Goal: Task Accomplishment & Management: Use online tool/utility

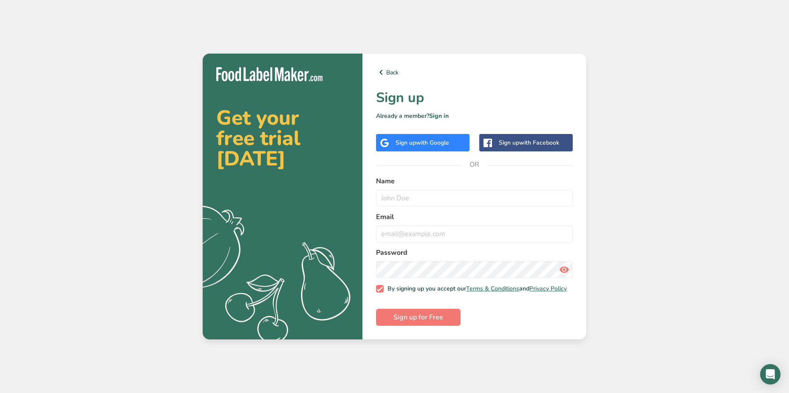
click at [410, 185] on div "Name" at bounding box center [474, 191] width 197 height 31
click at [408, 198] on input "text" at bounding box center [474, 197] width 197 height 17
type input "Matthew O'Neall"
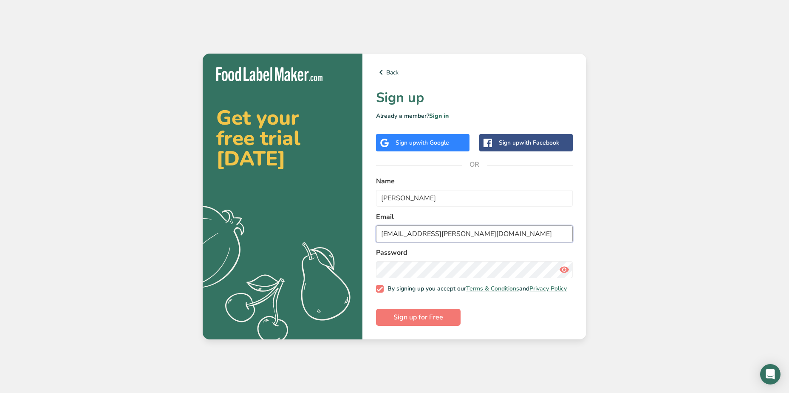
drag, startPoint x: 461, startPoint y: 231, endPoint x: 325, endPoint y: 230, distance: 135.9
click at [326, 230] on section "Get your free trial today .a{fill:#f5f3ed;} Back Sign up Already a member? Sign…" at bounding box center [395, 196] width 384 height 285
click at [563, 268] on icon at bounding box center [564, 269] width 10 height 15
click at [564, 233] on input "Matthew.O'Neall@Hilton.com" at bounding box center [474, 233] width 197 height 17
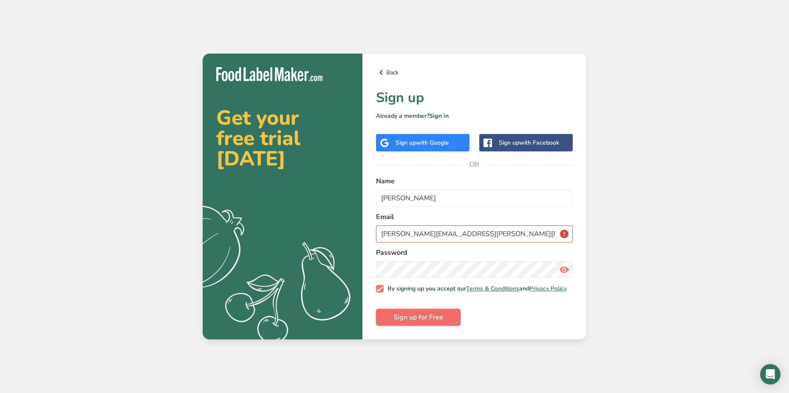
click at [433, 317] on span "Sign up for Free" at bounding box center [418, 317] width 50 height 10
drag, startPoint x: 477, startPoint y: 232, endPoint x: 335, endPoint y: 234, distance: 142.3
click at [335, 234] on section "Get your free trial today .a{fill:#f5f3ed;} Back Sign up Already a member? Sign…" at bounding box center [395, 196] width 384 height 285
type input "M"
click at [436, 314] on span "Sign up for Free" at bounding box center [418, 317] width 50 height 10
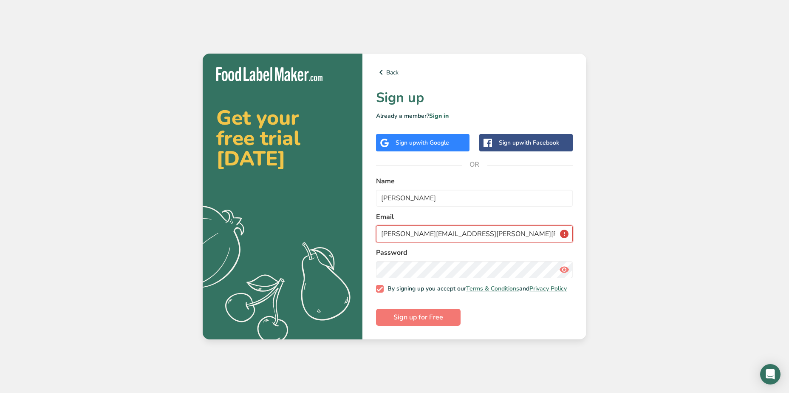
drag, startPoint x: 493, startPoint y: 233, endPoint x: 356, endPoint y: 226, distance: 137.0
click at [356, 226] on section "Get your free trial today .a{fill:#f5f3ed;} Back Sign up Already a member? Sign…" at bounding box center [395, 196] width 384 height 285
type input "M"
drag, startPoint x: 482, startPoint y: 236, endPoint x: 337, endPoint y: 232, distance: 144.5
click at [337, 232] on section "Get your free trial today .a{fill:#f5f3ed;} Back Sign up Already a member? Sign…" at bounding box center [395, 196] width 384 height 285
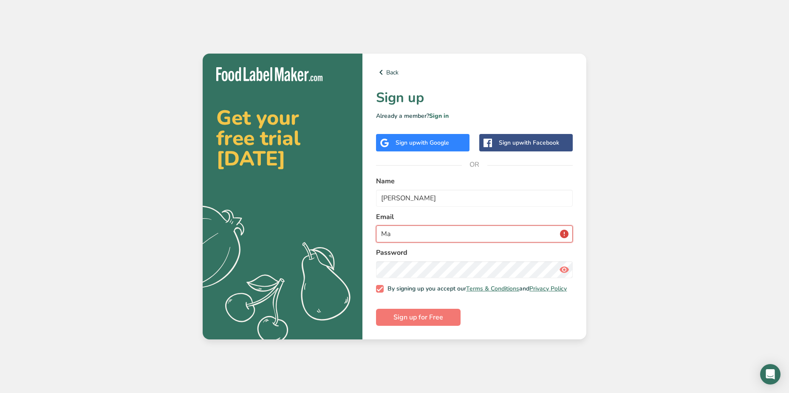
type input "M"
type input "matt.oneall@yahoo.com"
click at [643, 155] on div "Get your free trial today .a{fill:#f5f3ed;} Back Sign up Already a member? Sign…" at bounding box center [394, 196] width 789 height 393
click at [423, 322] on span "Sign up for Free" at bounding box center [418, 317] width 50 height 10
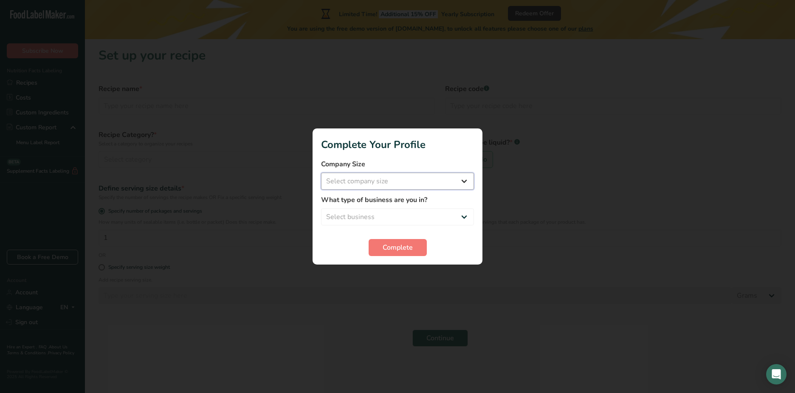
click at [387, 183] on select "Select company size Fewer than 10 Employees 10 to 50 Employees 51 to 500 Employ…" at bounding box center [397, 180] width 153 height 17
select select "3"
click at [321, 172] on select "Select company size Fewer than 10 Employees 10 to 50 Employees 51 to 500 Employ…" at bounding box center [397, 180] width 153 height 17
click at [387, 215] on select "Select business Packaged Food Manufacturer Restaurant & Cafe Bakery Meal Plans …" at bounding box center [397, 216] width 153 height 17
select select "2"
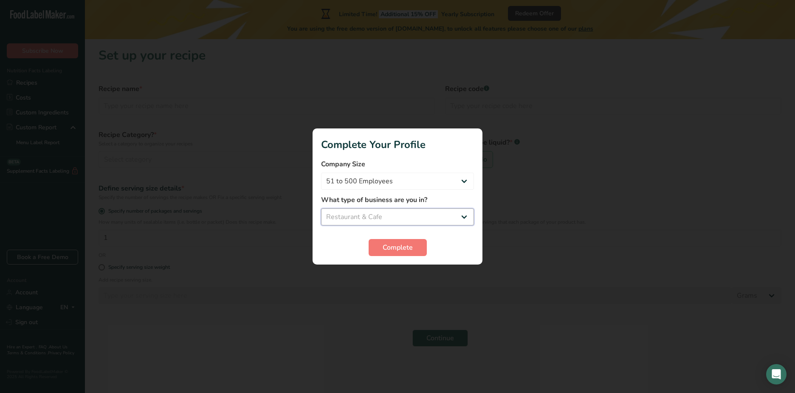
click at [321, 208] on select "Select business Packaged Food Manufacturer Restaurant & Cafe Bakery Meal Plans …" at bounding box center [397, 216] width 153 height 17
click at [385, 255] on button "Complete" at bounding box center [398, 247] width 58 height 17
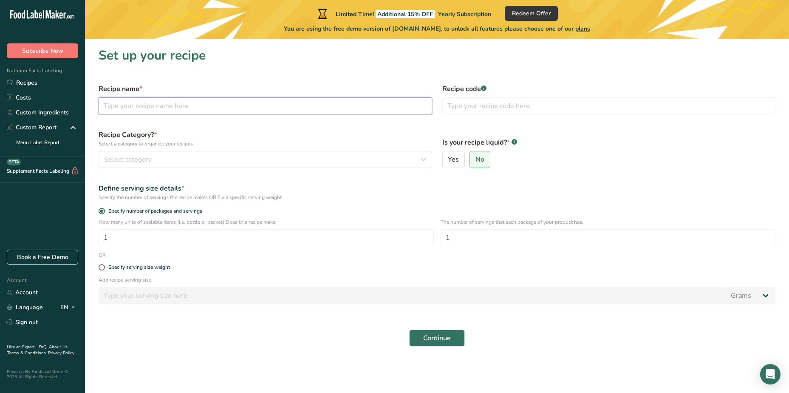
click at [138, 110] on input "text" at bounding box center [265, 105] width 333 height 17
click at [163, 105] on input "text" at bounding box center [265, 105] width 333 height 17
type input "Ham and Cheese Sandwich"
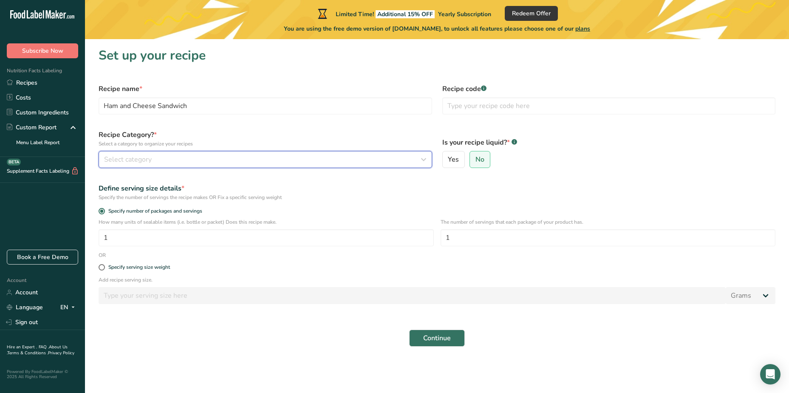
click at [212, 152] on button "Select category" at bounding box center [265, 159] width 333 height 17
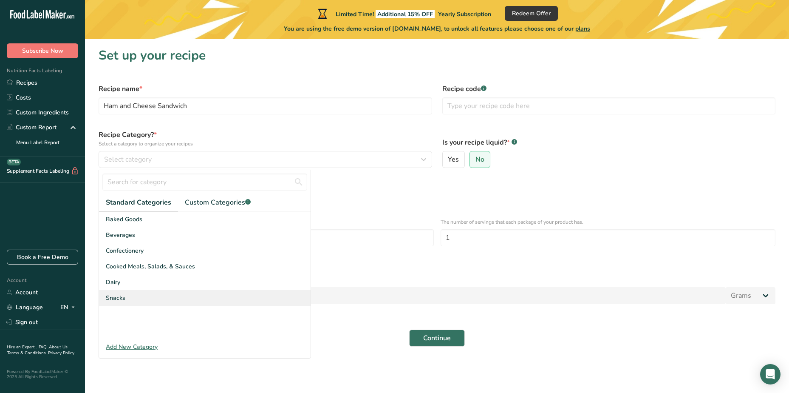
click at [116, 299] on span "Snacks" at bounding box center [116, 297] width 20 height 9
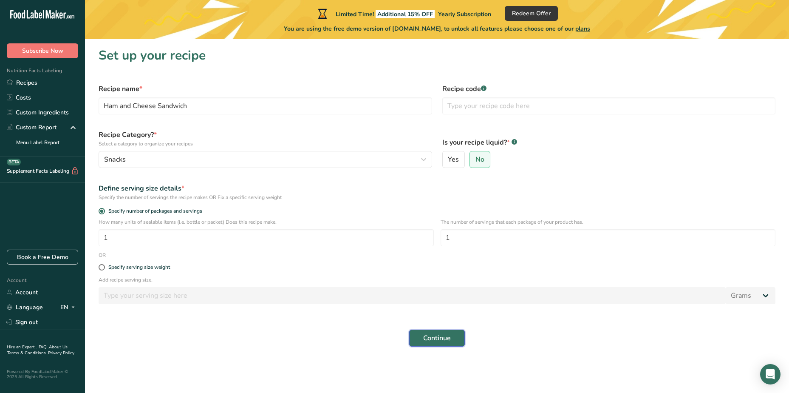
click at [438, 345] on button "Continue" at bounding box center [437, 337] width 56 height 17
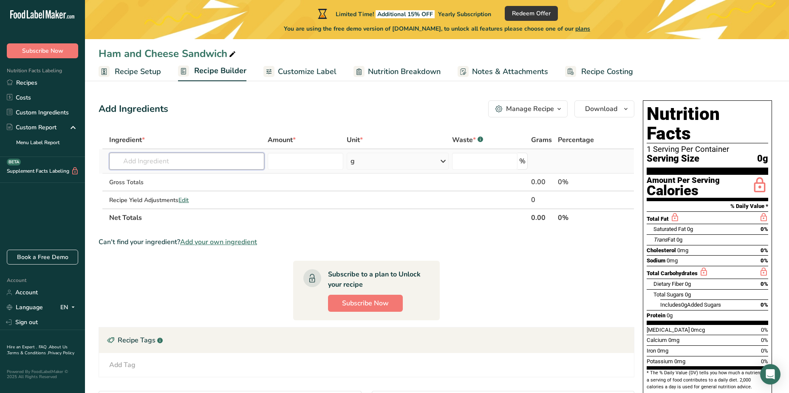
click at [155, 160] on input "text" at bounding box center [186, 161] width 155 height 17
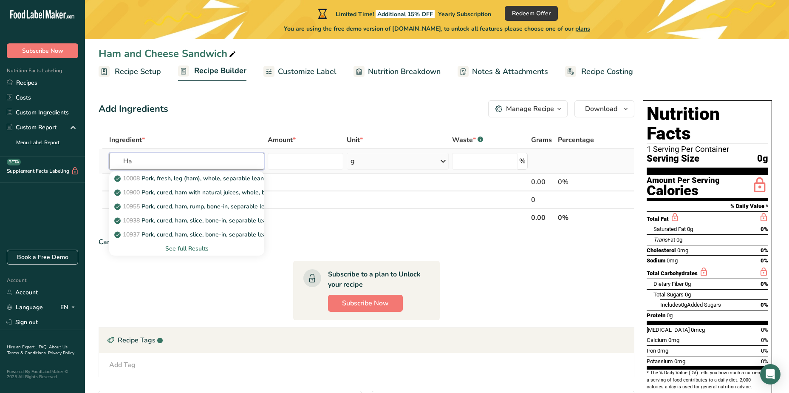
type input "H"
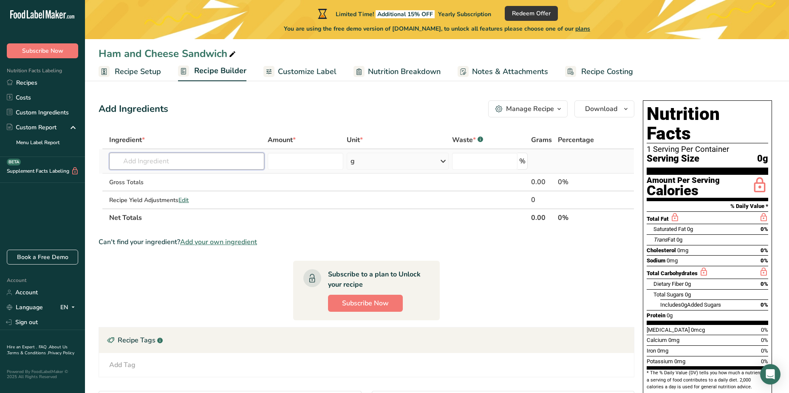
type input "C"
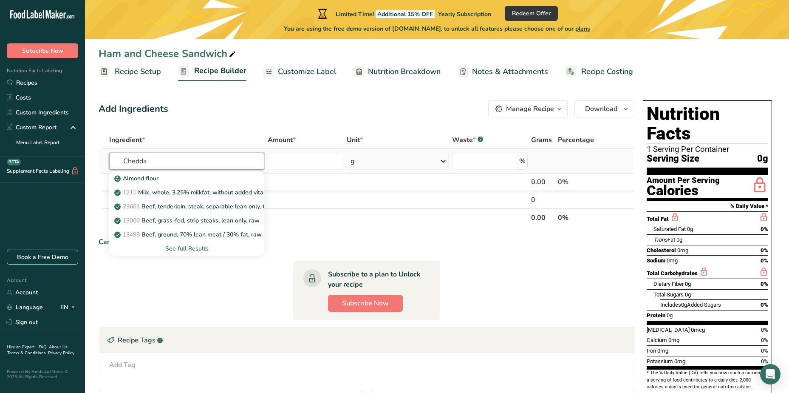
type input "Cheddar"
drag, startPoint x: 131, startPoint y: 161, endPoint x: 106, endPoint y: 161, distance: 25.1
click at [106, 161] on tr "Cheddar 1009 Cheese, cheddar (Includes foods for USDA's Food Distribution Progr…" at bounding box center [366, 161] width 535 height 24
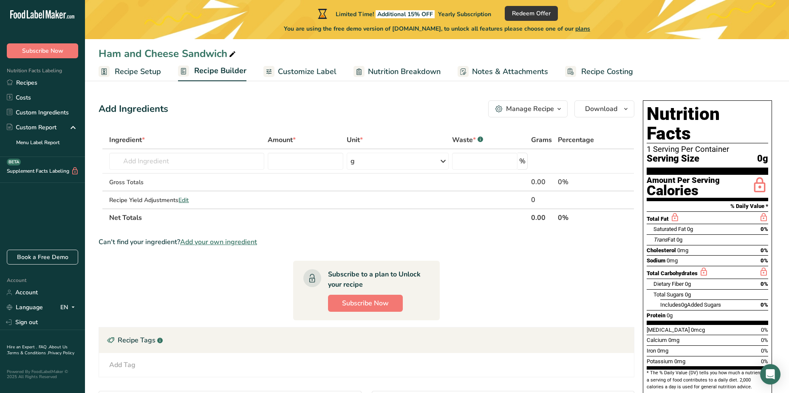
click at [522, 282] on section "Ingredient * Amount * Unit * Waste * .a-a{fill:#347362;}.b-a{fill:#fff;} Grams …" at bounding box center [367, 318] width 536 height 375
drag, startPoint x: 710, startPoint y: 194, endPoint x: 572, endPoint y: 318, distance: 185.3
click at [570, 317] on section "Ingredient * Amount * Unit * Waste * .a-a{fill:#347362;}.b-a{fill:#fff;} Grams …" at bounding box center [367, 318] width 536 height 375
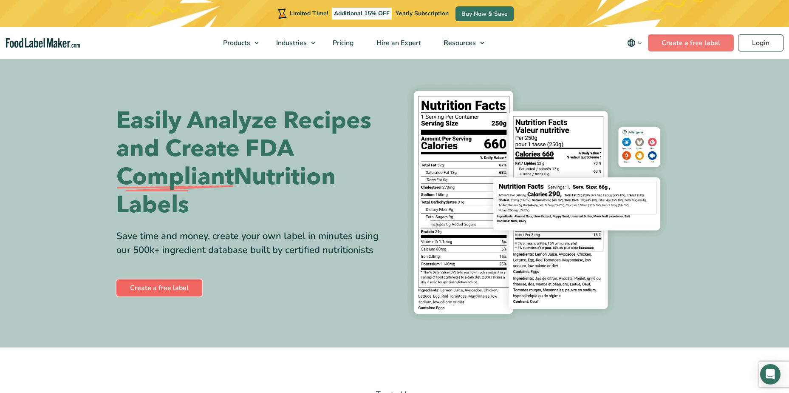
click at [189, 286] on link "Create a free label" at bounding box center [159, 287] width 86 height 17
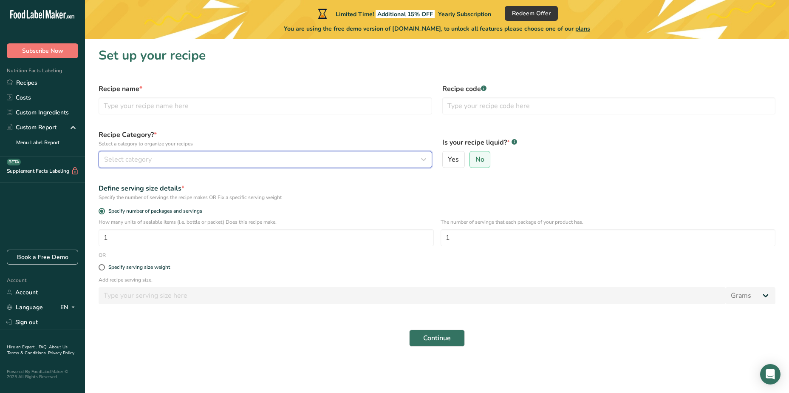
click at [220, 159] on div "Select category" at bounding box center [262, 159] width 317 height 10
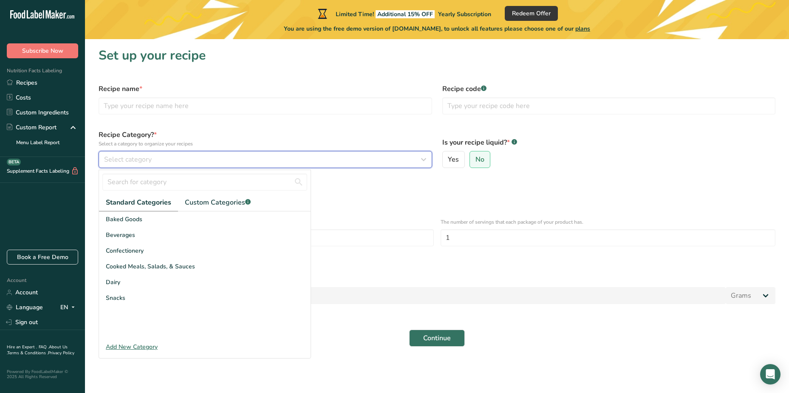
click at [219, 162] on div "Select category" at bounding box center [262, 159] width 317 height 10
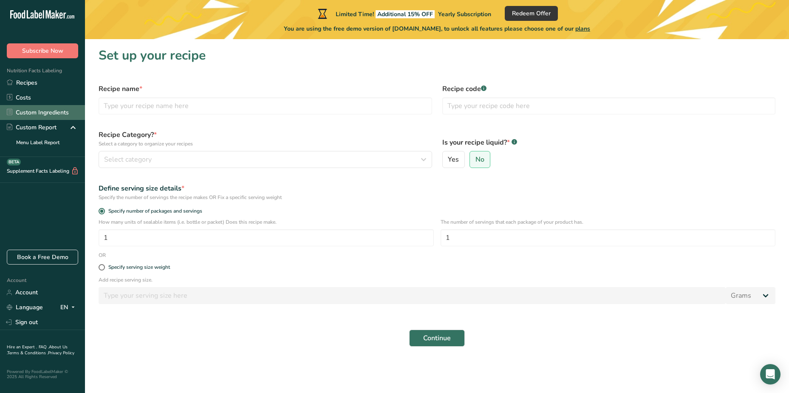
click at [42, 112] on link "Custom Ingredients" at bounding box center [42, 112] width 85 height 15
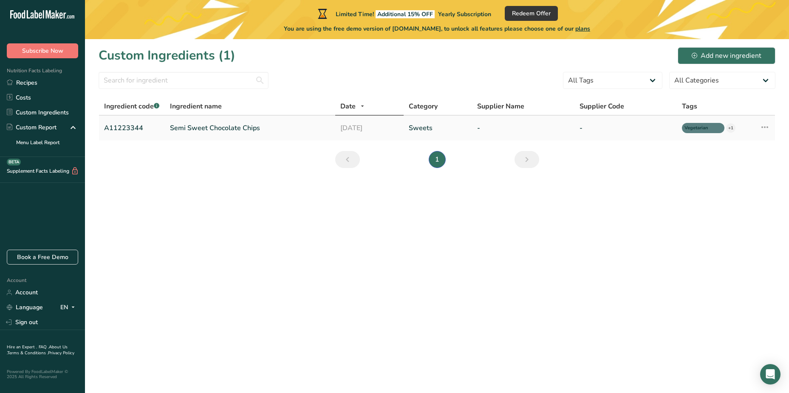
click at [247, 133] on td "Semi Sweet Chocolate Chips" at bounding box center [250, 128] width 171 height 25
click at [215, 129] on link "Semi Sweet Chocolate Chips" at bounding box center [250, 128] width 161 height 10
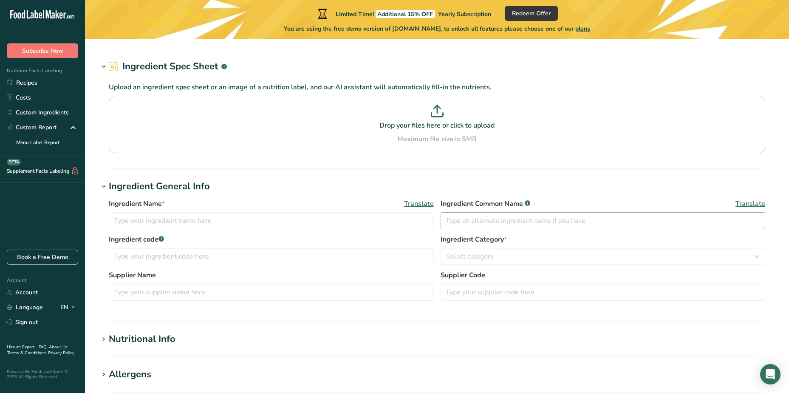
type input "Semi Sweet Chocolate Chips"
type input "Choco Chips"
type input "A11223344"
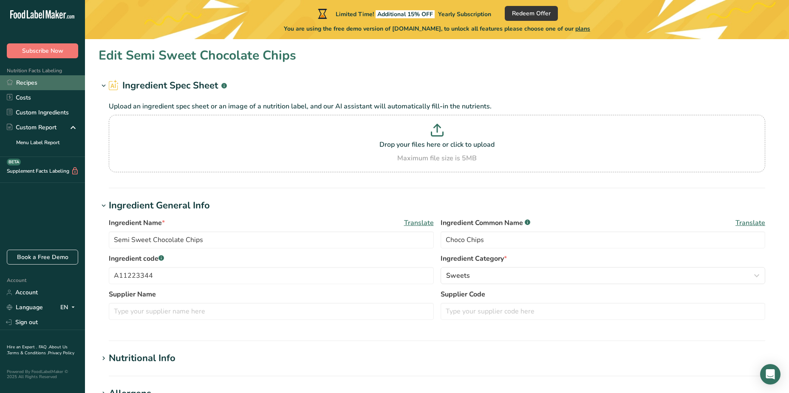
click at [35, 88] on link "Recipes" at bounding box center [42, 82] width 85 height 15
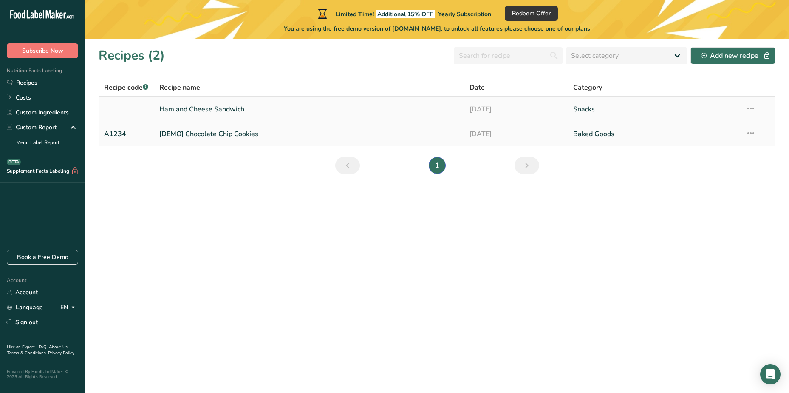
click at [197, 110] on link "Ham and Cheese Sandwich" at bounding box center [309, 109] width 300 height 18
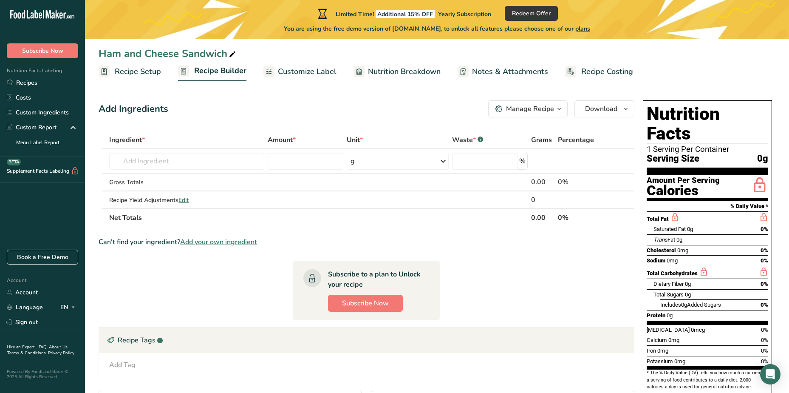
click at [288, 70] on span "Customize Label" at bounding box center [307, 71] width 59 height 11
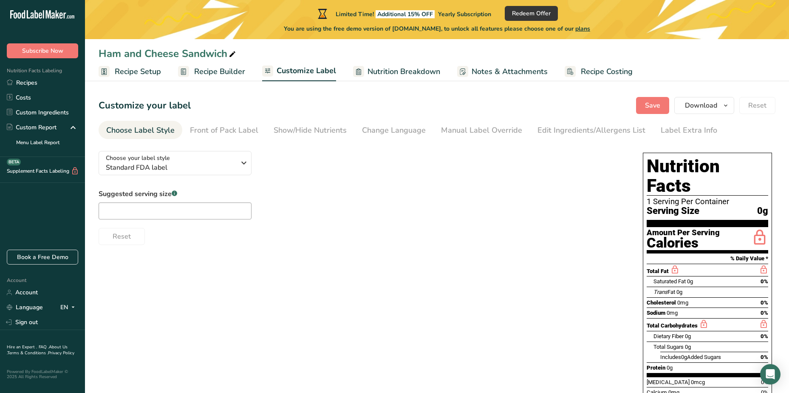
click at [211, 75] on span "Recipe Builder" at bounding box center [219, 71] width 51 height 11
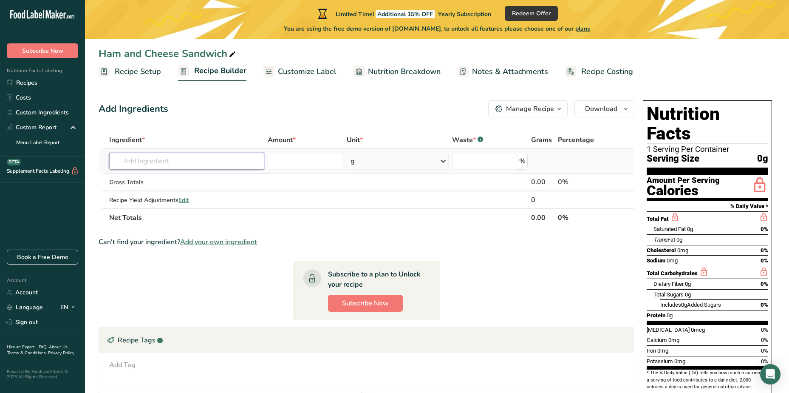
click at [168, 162] on input "text" at bounding box center [186, 161] width 155 height 17
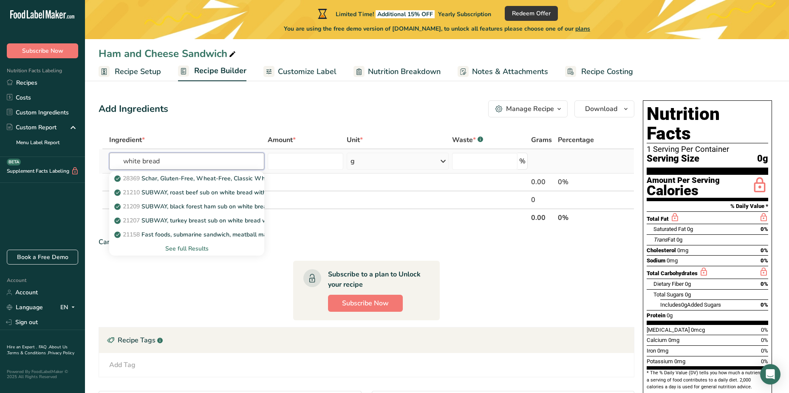
scroll to position [42, 0]
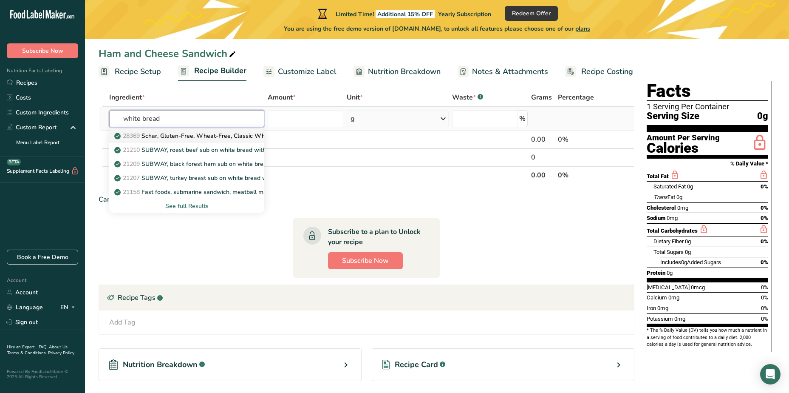
type input "white bread"
click at [184, 133] on p "28369 Schar, Gluten-Free, Wheat-Free, Classic White Bread" at bounding box center [203, 135] width 174 height 9
type input "Schar, Gluten-Free, Wheat-Free, Classic White Bread"
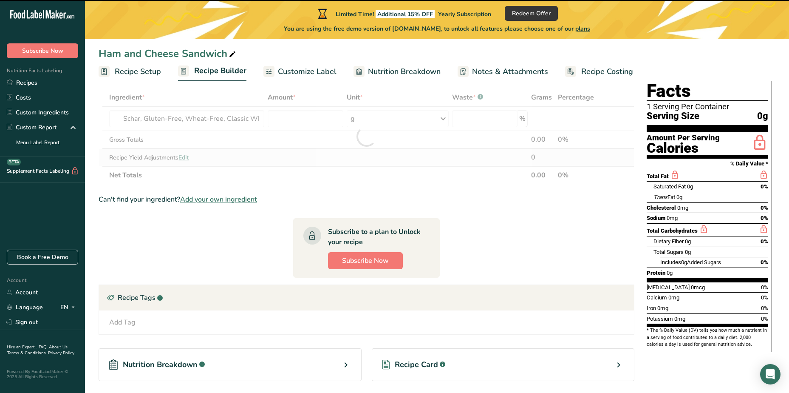
type input "0"
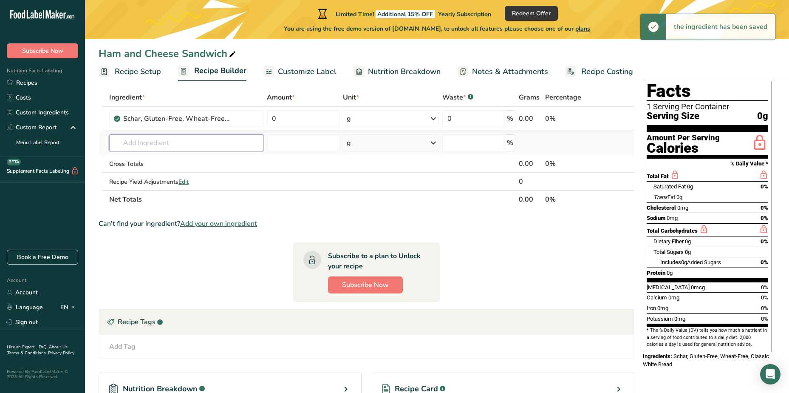
click at [156, 145] on input "text" at bounding box center [186, 142] width 154 height 17
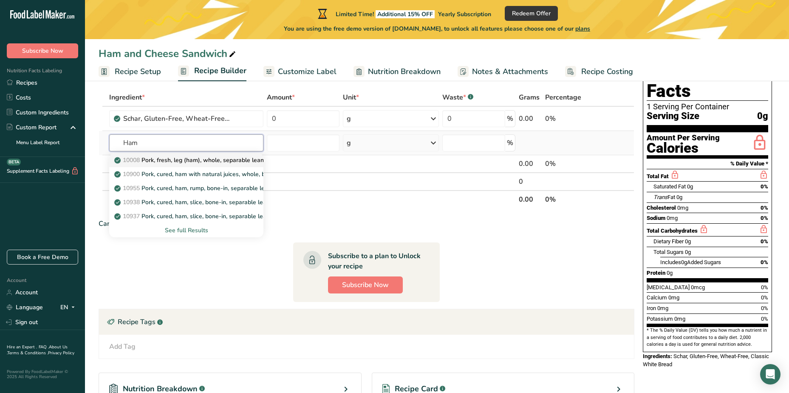
type input "Ham"
click at [215, 160] on p "10008 Pork, fresh, leg (ham), whole, separable lean and fat, raw" at bounding box center [207, 159] width 183 height 9
type input "Pork, fresh, leg (ham), whole, separable lean and fat, raw"
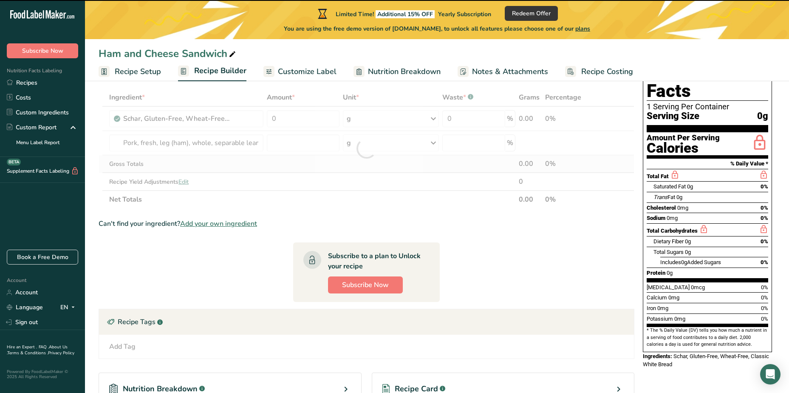
type input "0"
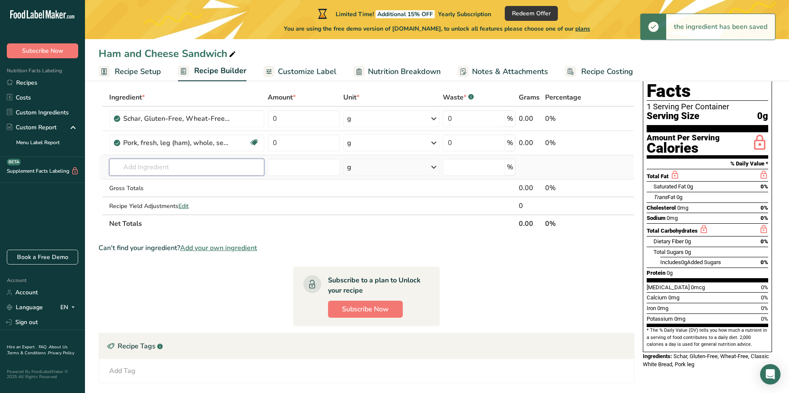
click at [177, 166] on input "text" at bounding box center [186, 166] width 155 height 17
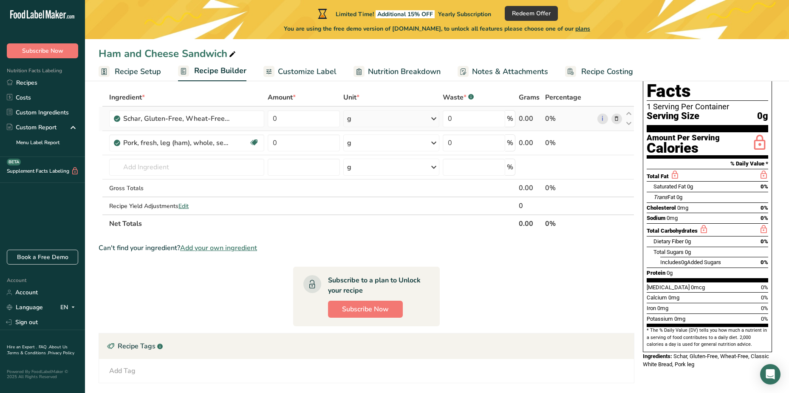
click at [433, 115] on icon at bounding box center [434, 118] width 10 height 15
click at [447, 221] on th "Net Totals" at bounding box center [312, 223] width 410 height 18
click at [175, 166] on input "text" at bounding box center [186, 166] width 155 height 17
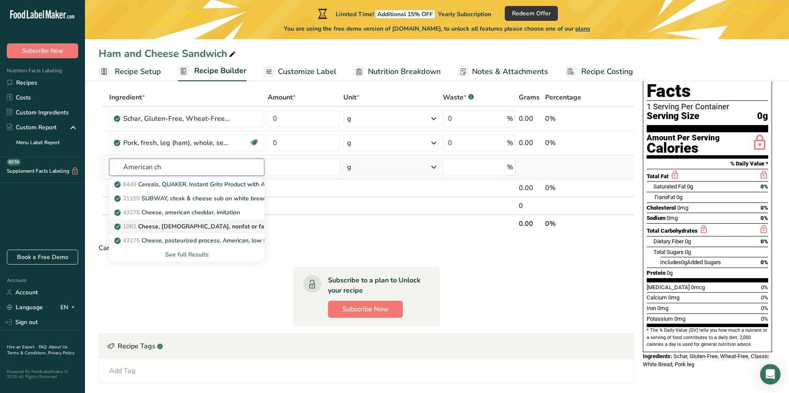
type input "American ch"
click at [223, 225] on p "1061 Cheese, [DEMOGRAPHIC_DATA], nonfat or fat free" at bounding box center [197, 226] width 163 height 9
type input "Cheese, [DEMOGRAPHIC_DATA], nonfat or fat free"
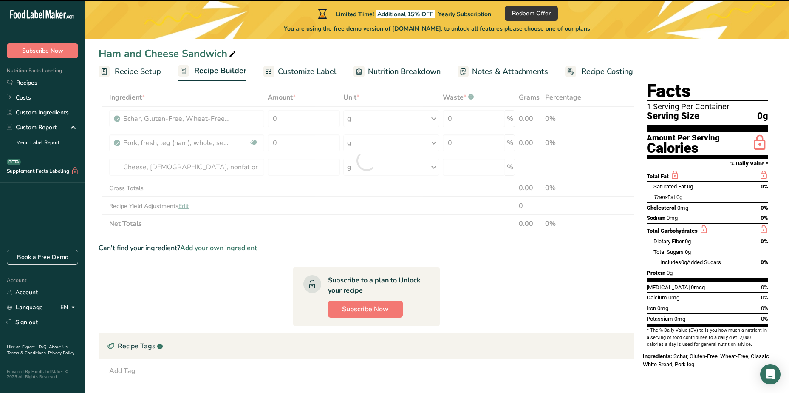
type input "0"
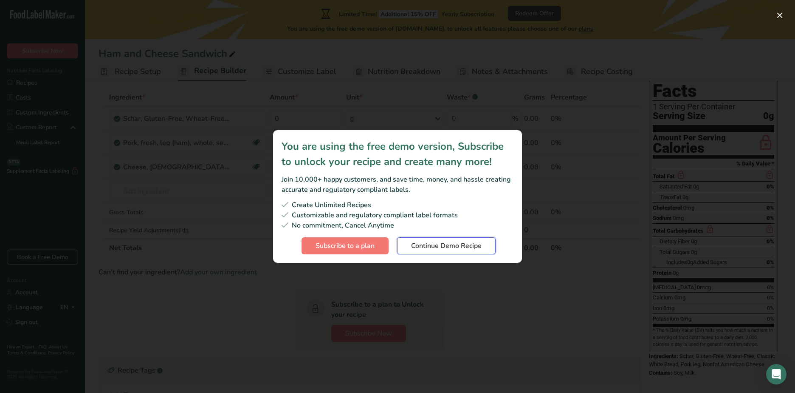
click at [424, 247] on span "Continue Demo Recipe" at bounding box center [446, 245] width 71 height 10
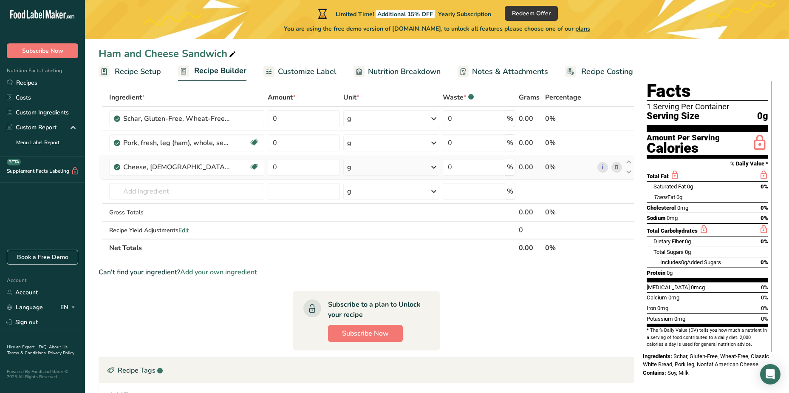
click at [436, 169] on icon at bounding box center [434, 166] width 10 height 15
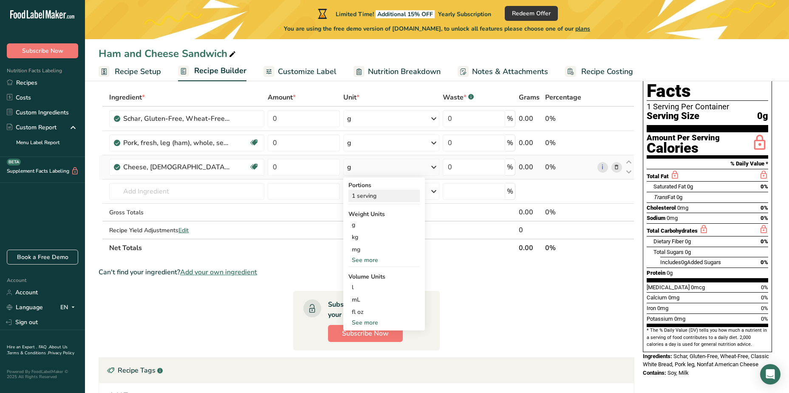
click at [367, 195] on div "1 serving" at bounding box center [383, 195] width 71 height 12
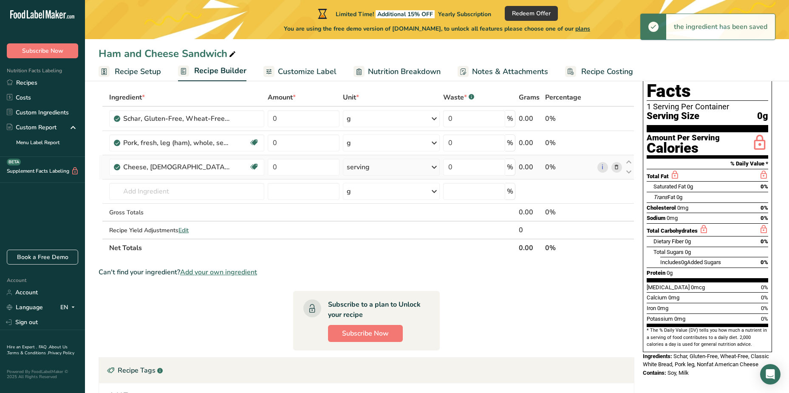
click at [433, 166] on icon at bounding box center [434, 166] width 10 height 15
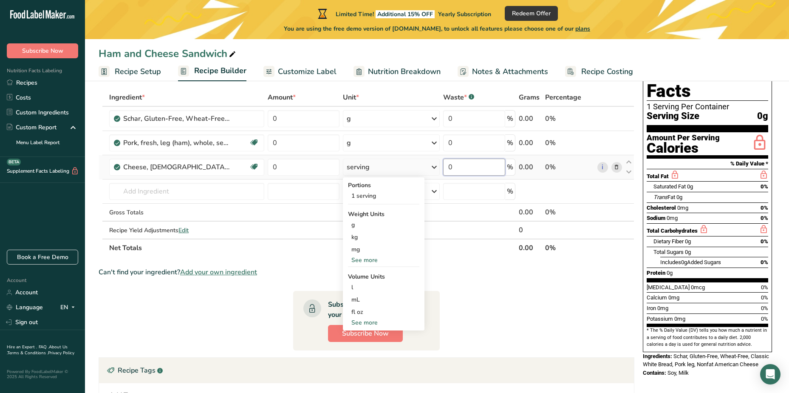
click at [453, 169] on input "0" at bounding box center [474, 166] width 62 height 17
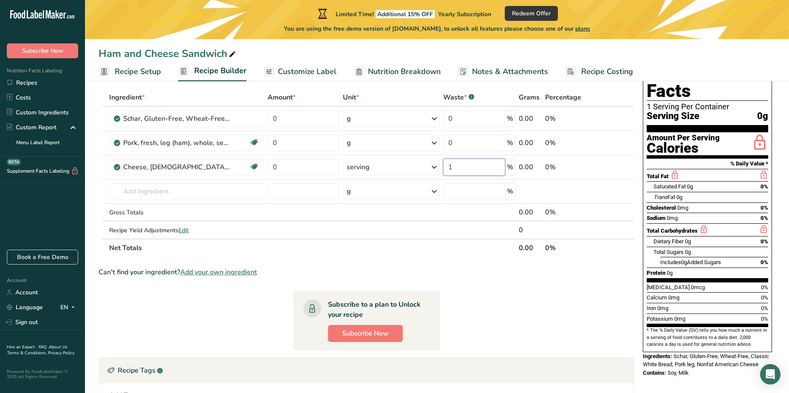
type input "1"
click at [406, 353] on section "Ingredient * Amount * Unit * Waste * .a-a{fill:#347362;}.b-a{fill:#fff;} Grams …" at bounding box center [367, 312] width 536 height 448
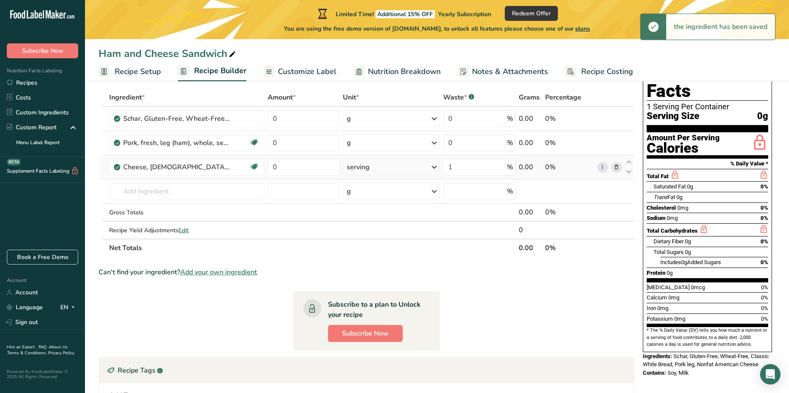
click at [372, 167] on div "serving" at bounding box center [391, 166] width 97 height 17
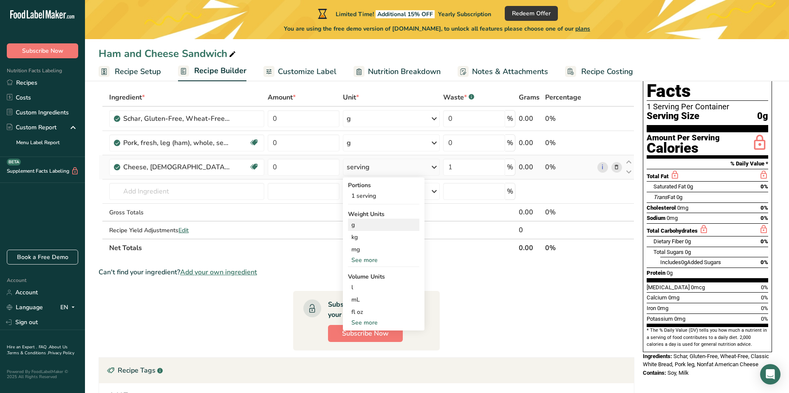
click at [356, 223] on div "g" at bounding box center [383, 224] width 71 height 12
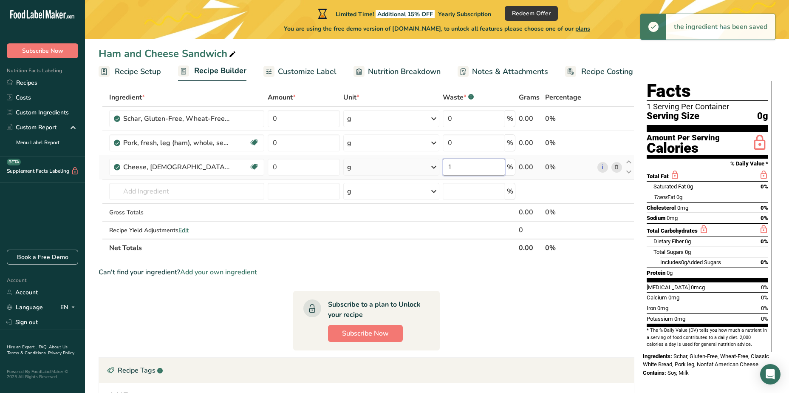
click at [455, 169] on input "1" at bounding box center [474, 166] width 62 height 17
drag, startPoint x: 521, startPoint y: 325, endPoint x: 524, endPoint y: 311, distance: 13.4
click at [521, 322] on section "Ingredient * Amount * Unit * Waste * .a-a{fill:#347362;}.b-a{fill:#fff;} Grams …" at bounding box center [367, 312] width 536 height 448
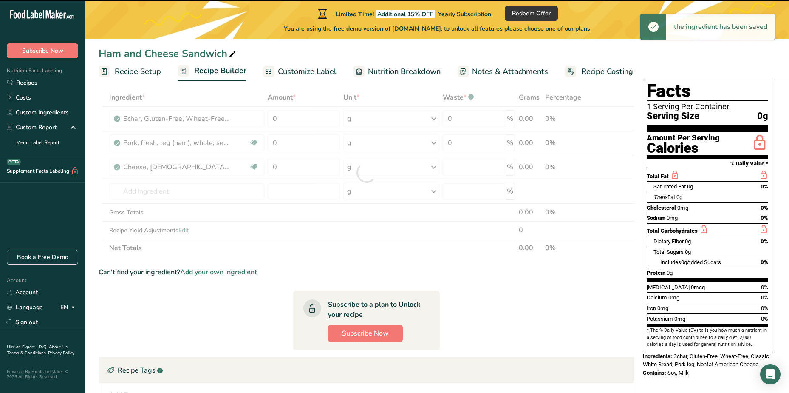
type input "0"
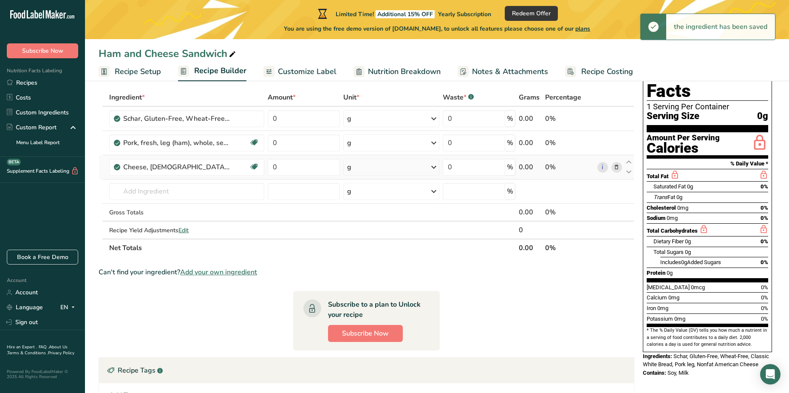
click at [530, 167] on div "0.00" at bounding box center [530, 167] width 23 height 10
click at [550, 167] on div "0%" at bounding box center [569, 167] width 49 height 10
click at [531, 167] on div "0.00" at bounding box center [530, 167] width 23 height 10
click at [629, 160] on icon at bounding box center [629, 162] width 10 height 6
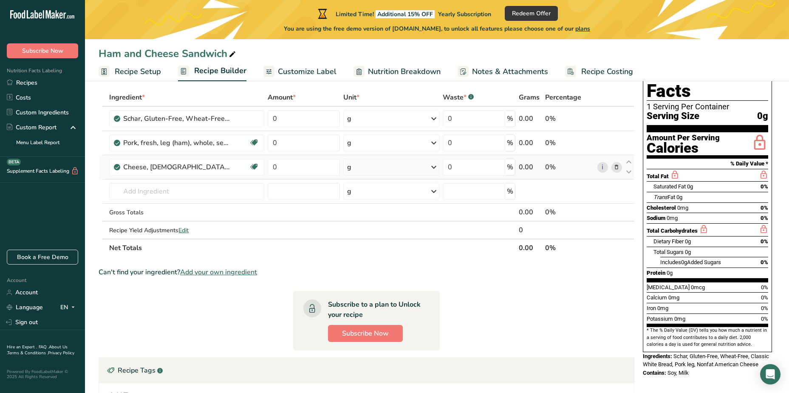
click at [507, 166] on div "0 %" at bounding box center [479, 166] width 73 height 17
click at [294, 171] on input "0" at bounding box center [304, 166] width 72 height 17
type input "1"
click at [402, 299] on div "Subscribe to a plan to Unlock your recipe" at bounding box center [375, 309] width 95 height 20
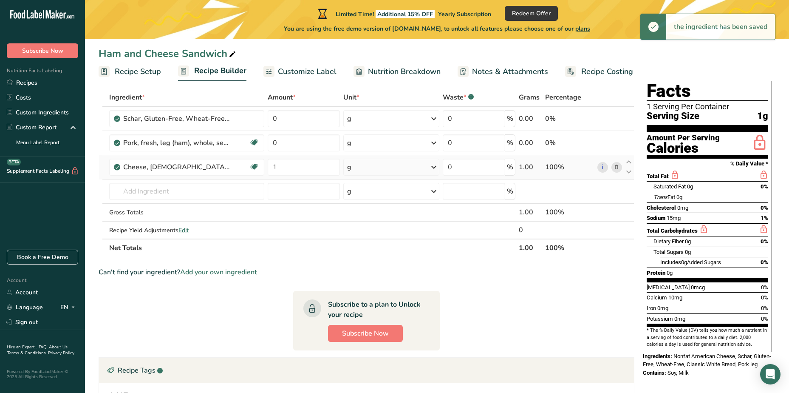
click at [350, 167] on div "g" at bounding box center [349, 167] width 4 height 10
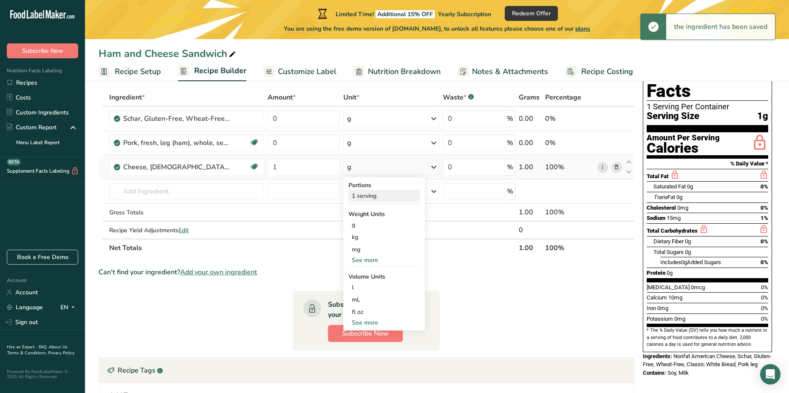
click at [362, 199] on div "1 serving" at bounding box center [383, 195] width 71 height 12
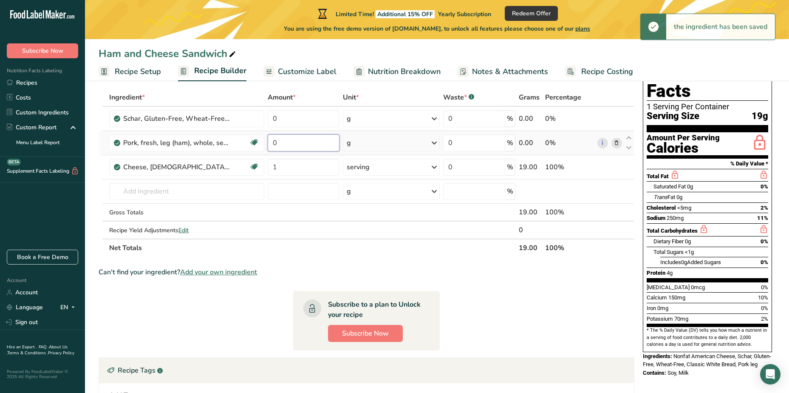
click at [279, 142] on input "0" at bounding box center [304, 142] width 72 height 17
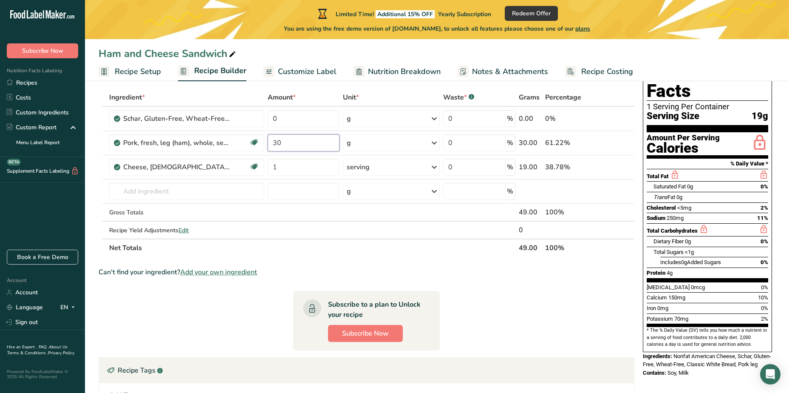
type input "30"
click at [438, 278] on section "Ingredient * Amount * Unit * Waste * .a-a{fill:#347362;}.b-a{fill:#fff;} Grams …" at bounding box center [367, 312] width 536 height 448
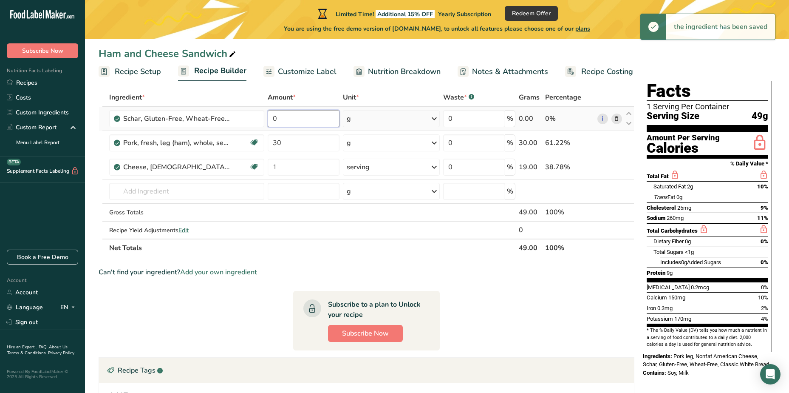
click at [290, 114] on input "0" at bounding box center [304, 118] width 72 height 17
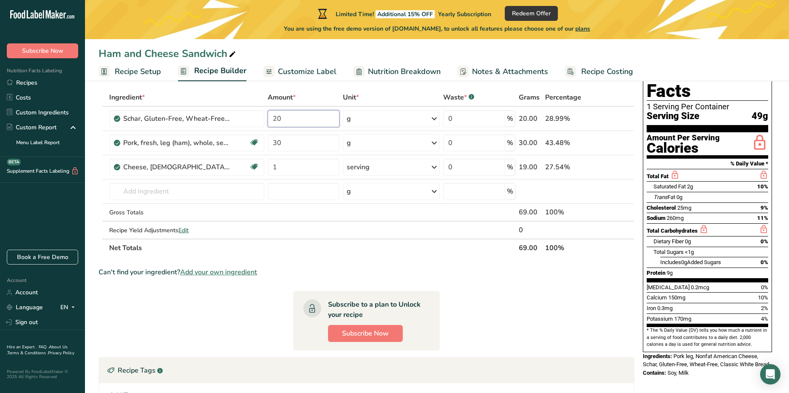
type input "20"
click at [373, 276] on div "Can't find your ingredient? Add your own ingredient" at bounding box center [367, 272] width 536 height 10
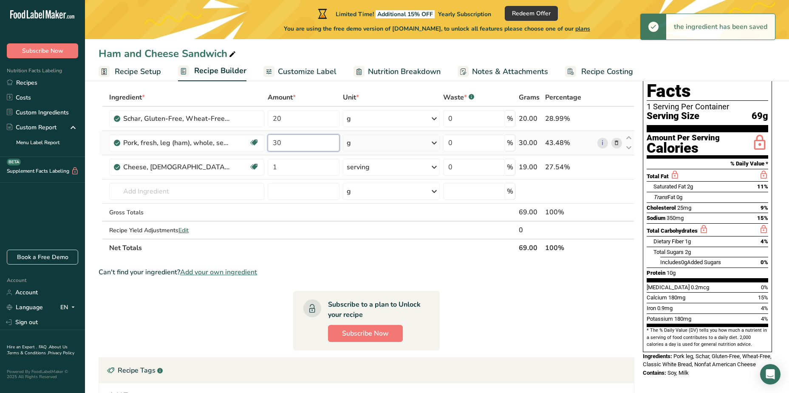
drag, startPoint x: 289, startPoint y: 143, endPoint x: 268, endPoint y: 143, distance: 21.2
click at [268, 143] on input "30" at bounding box center [304, 142] width 72 height 17
type input "50"
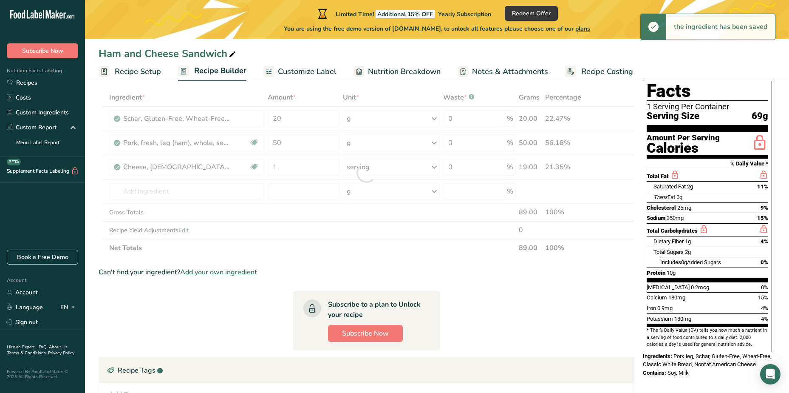
click at [480, 291] on section "Ingredient * Amount * Unit * Waste * .a-a{fill:#347362;}.b-a{fill:#fff;} Grams …" at bounding box center [367, 312] width 536 height 448
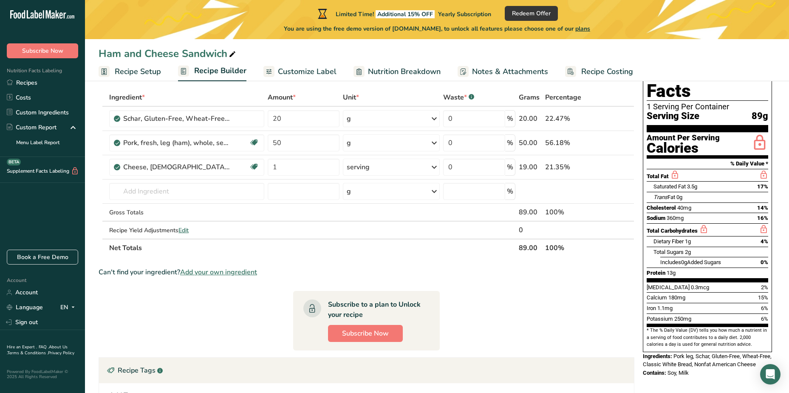
scroll to position [0, 0]
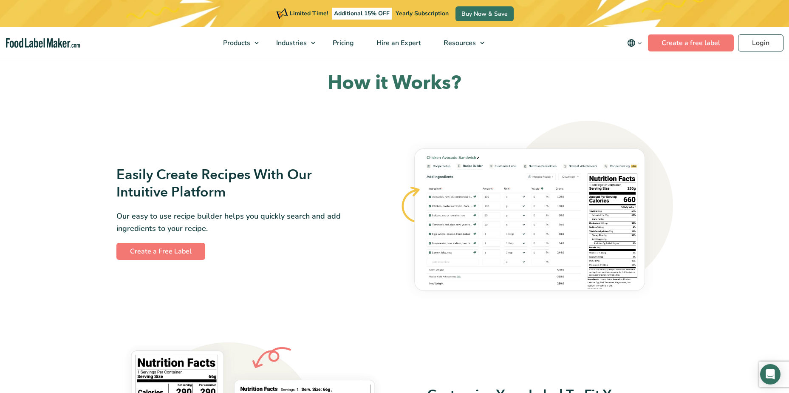
scroll to position [467, 0]
